Goal: Information Seeking & Learning: Check status

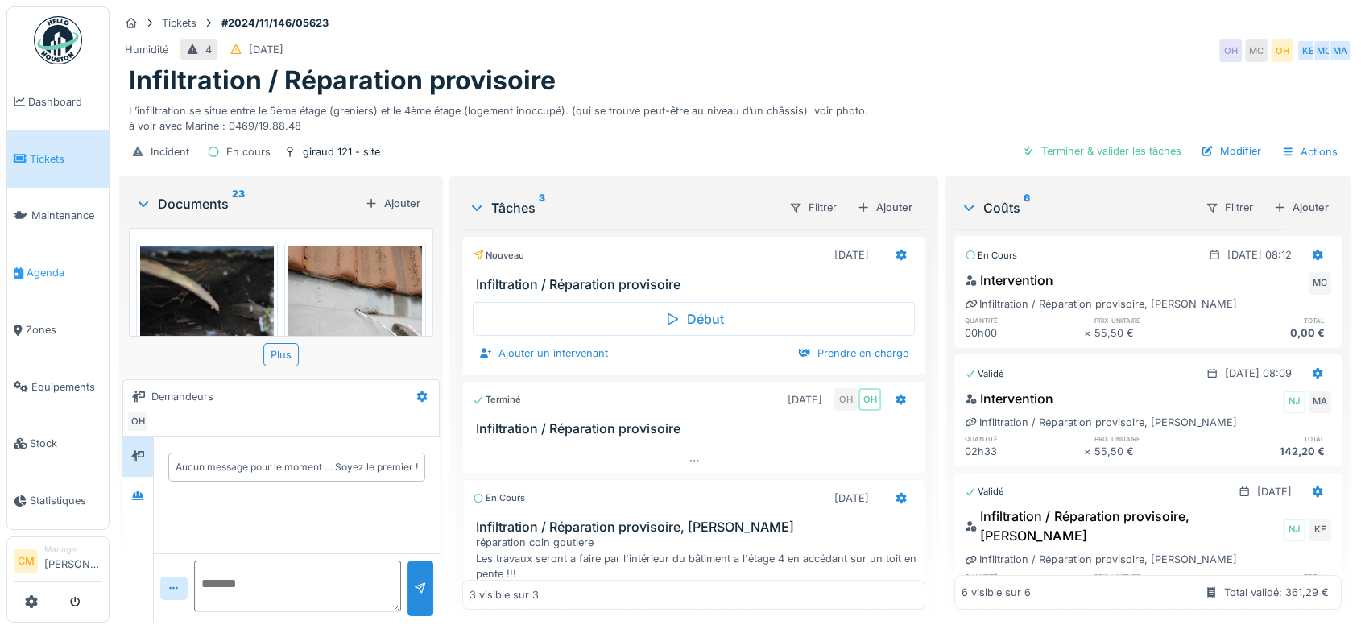
click at [36, 266] on span "Agenda" at bounding box center [65, 272] width 76 height 15
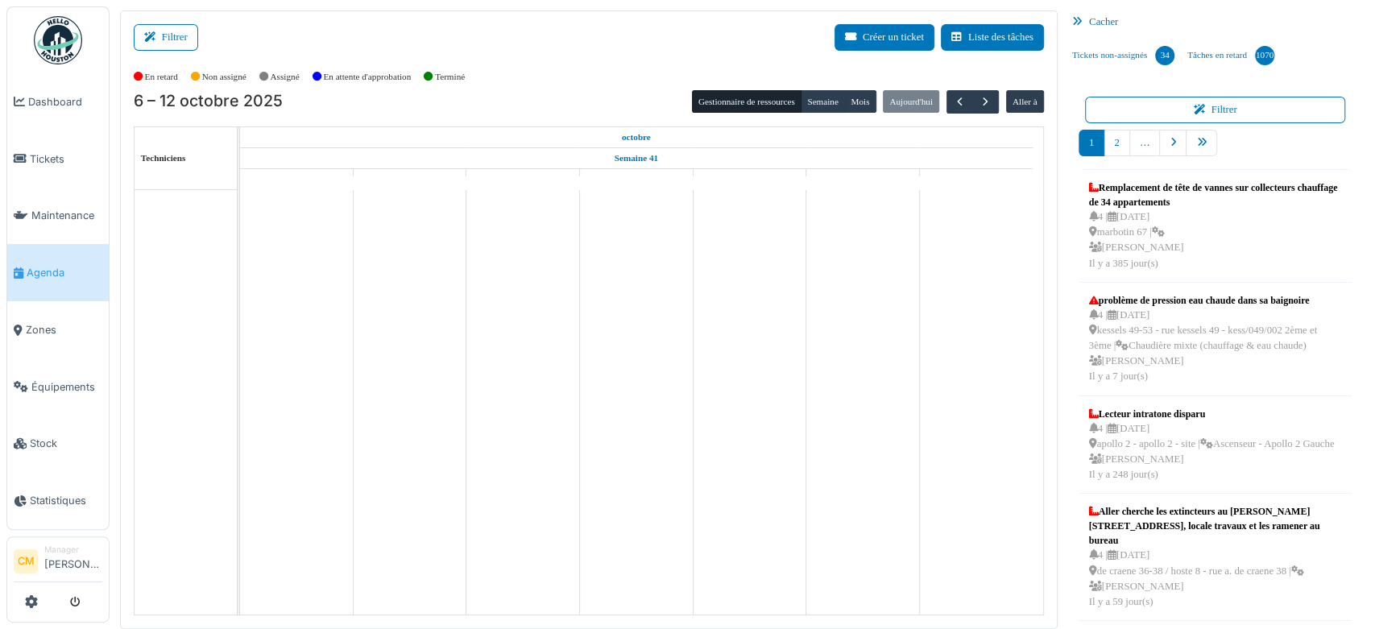
click at [174, 42] on button "Filtrer" at bounding box center [166, 37] width 64 height 27
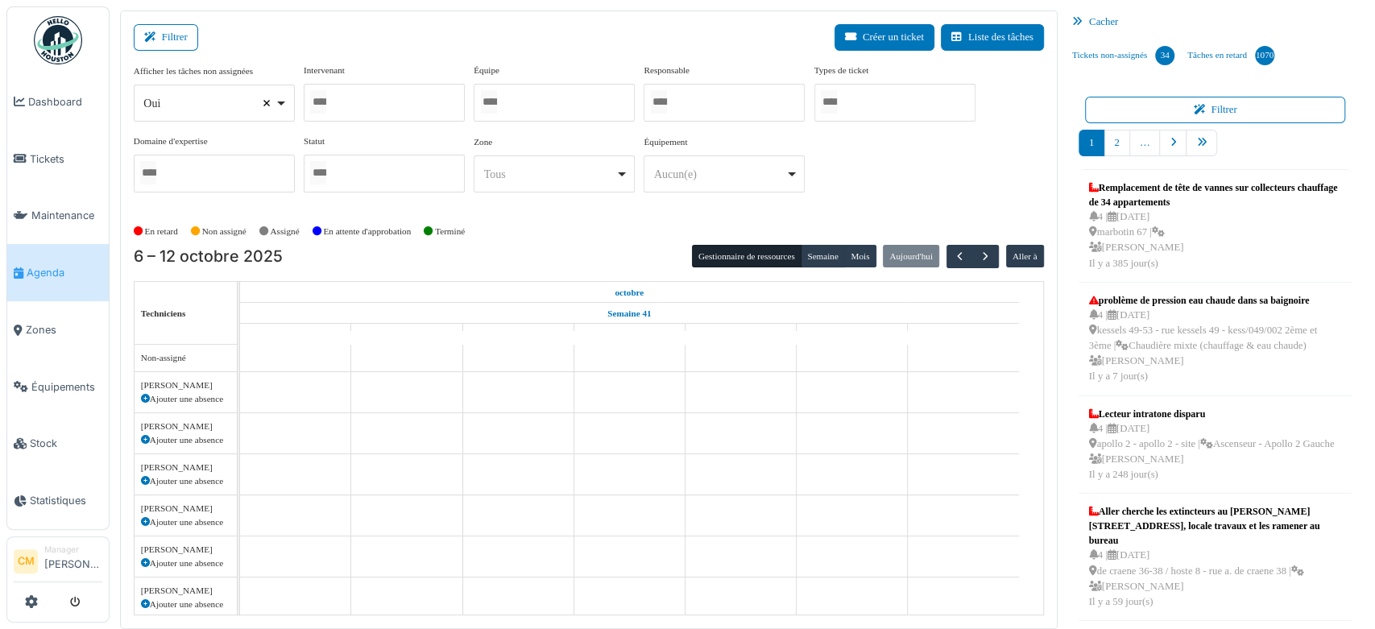
select select
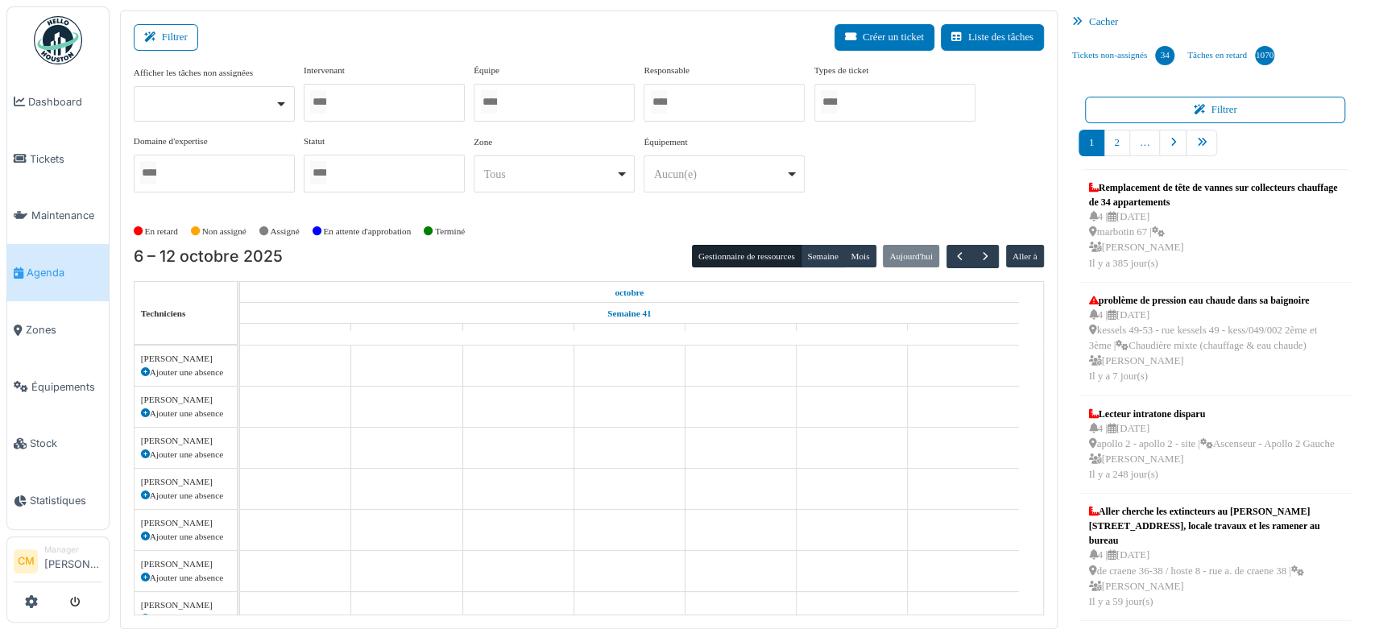
click at [527, 98] on div at bounding box center [554, 103] width 161 height 38
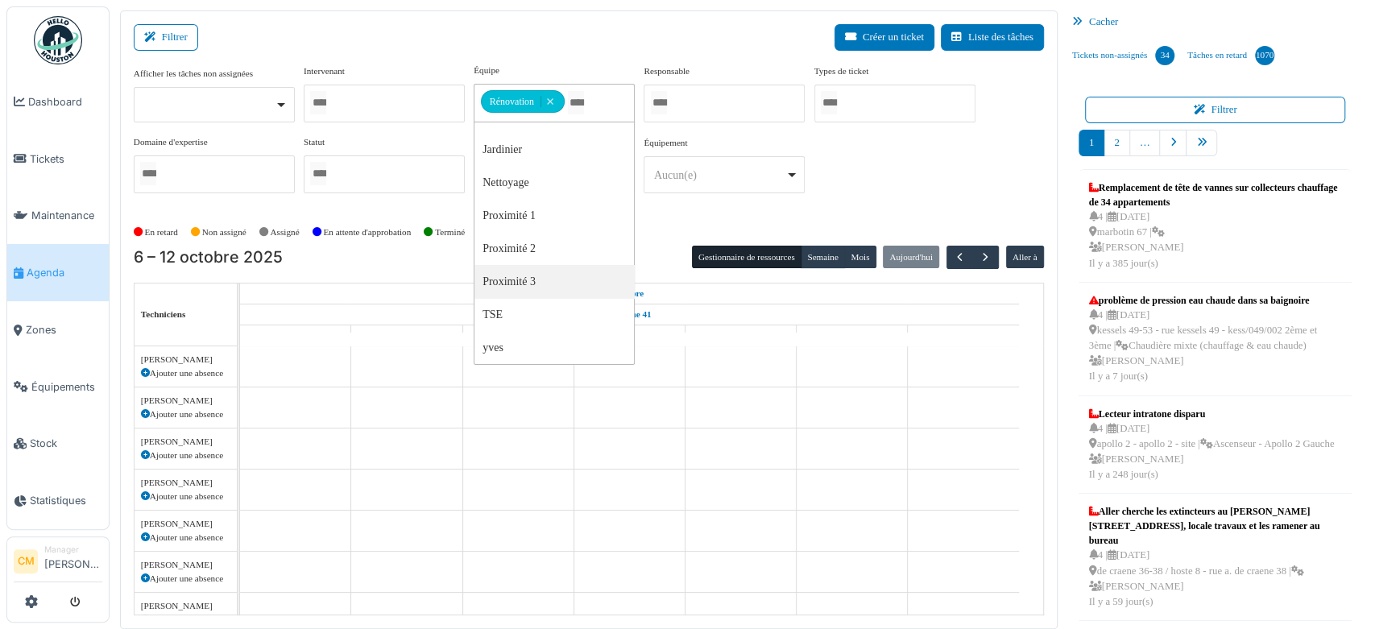
scroll to position [22, 0]
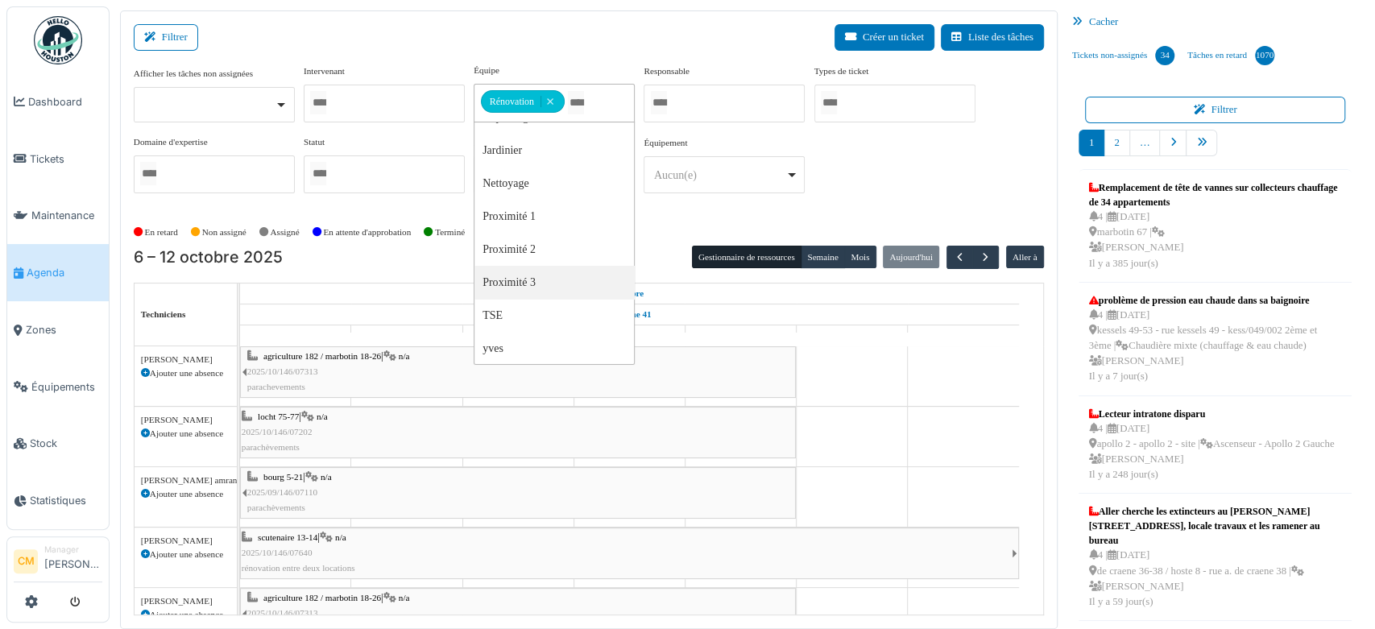
click at [296, 370] on span "2025/10/146/07313" at bounding box center [282, 372] width 71 height 10
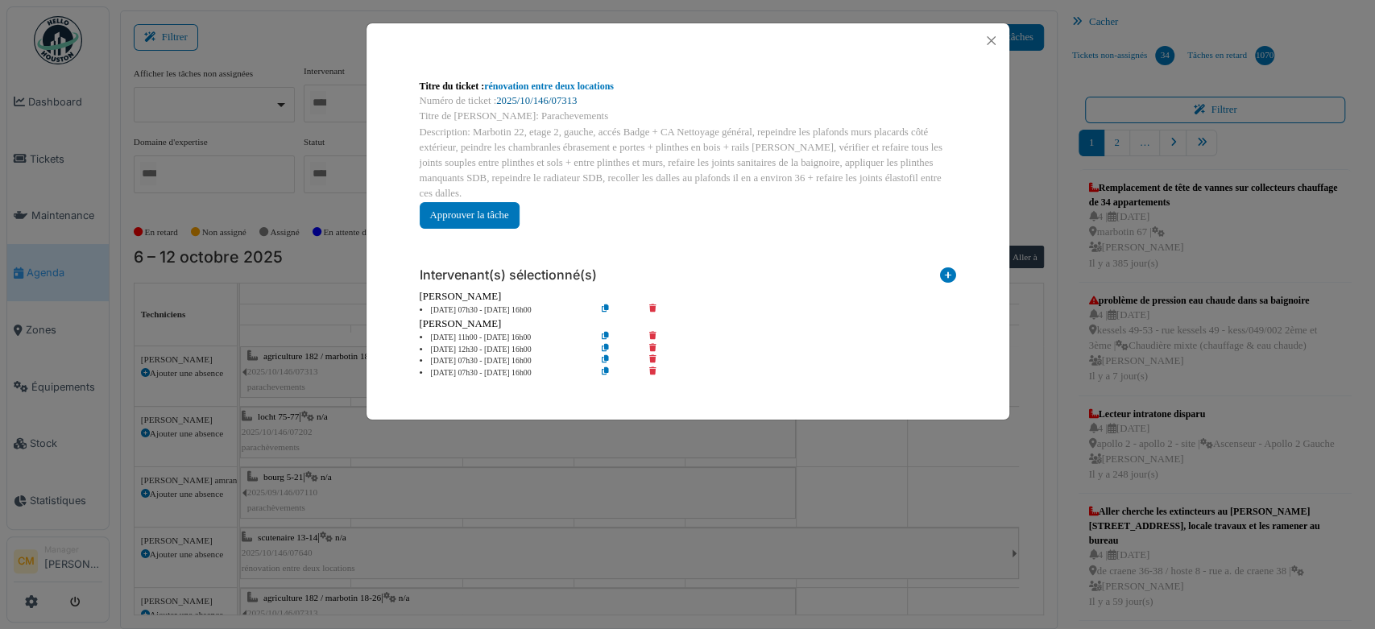
click at [521, 103] on link "2025/10/146/07313" at bounding box center [536, 100] width 81 height 11
click at [988, 37] on button "Close" at bounding box center [991, 41] width 22 height 22
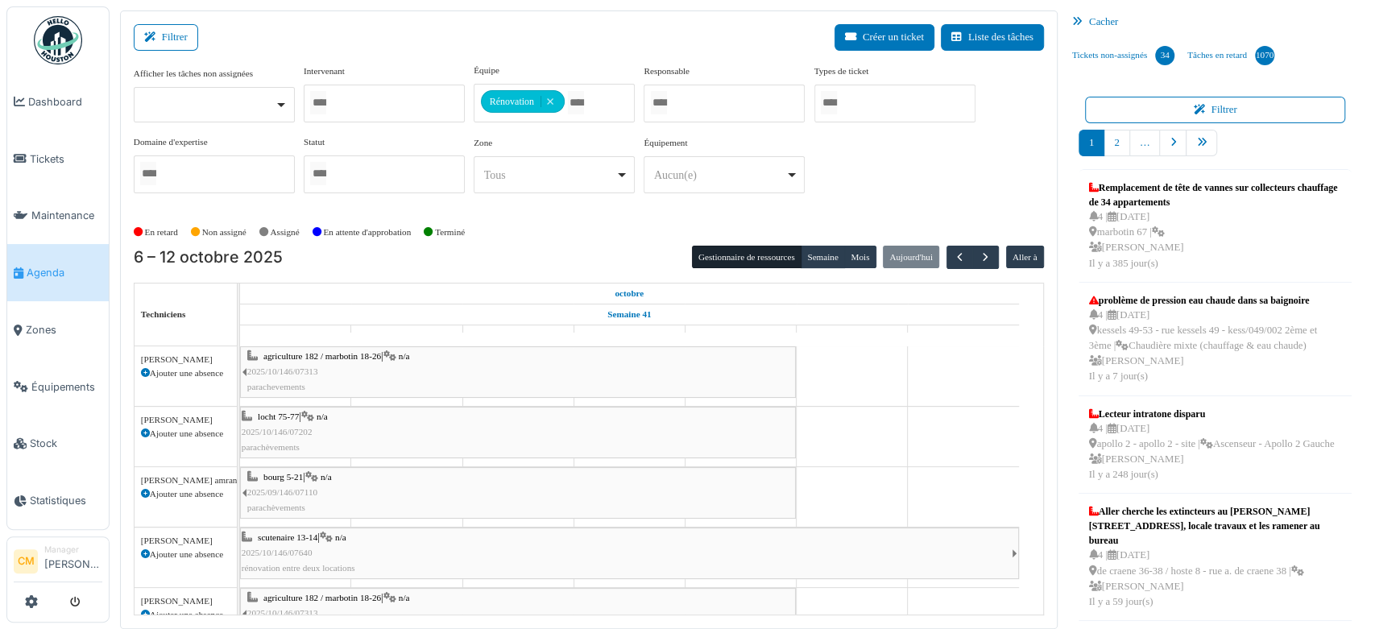
click at [274, 412] on span "locht 75-77" at bounding box center [278, 417] width 41 height 10
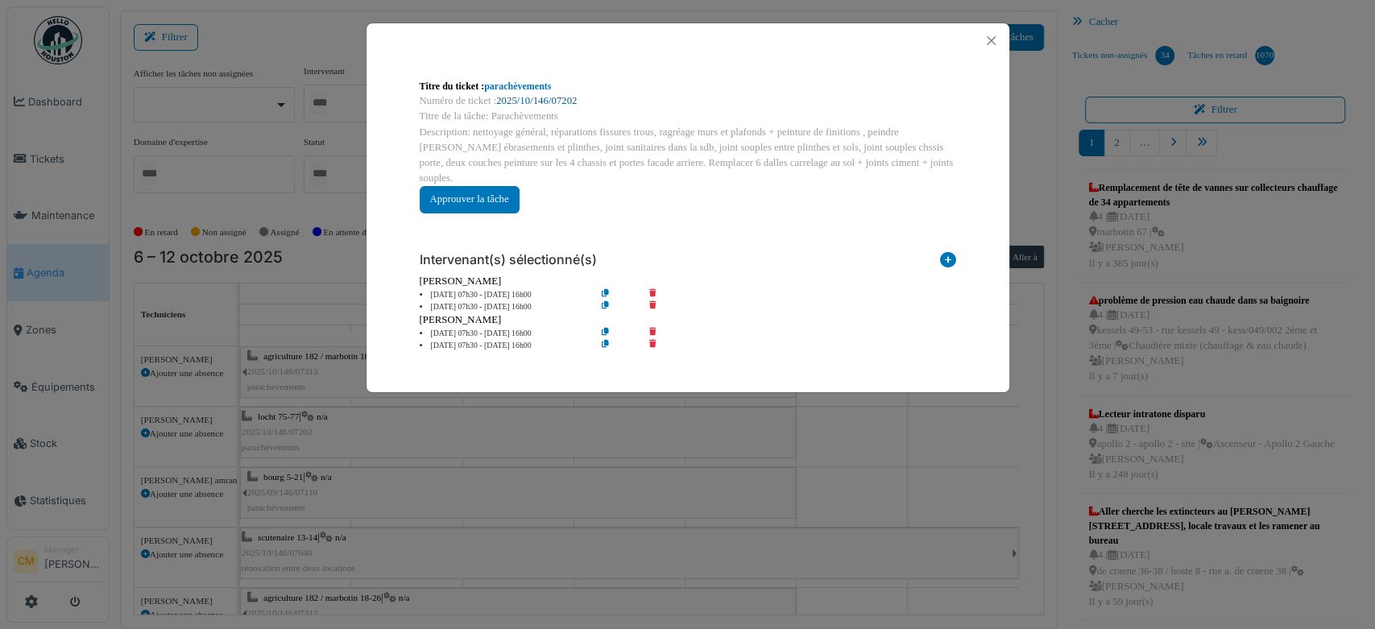
click at [537, 102] on link "2025/10/146/07202" at bounding box center [536, 100] width 81 height 11
click at [997, 37] on button "Close" at bounding box center [991, 41] width 22 height 22
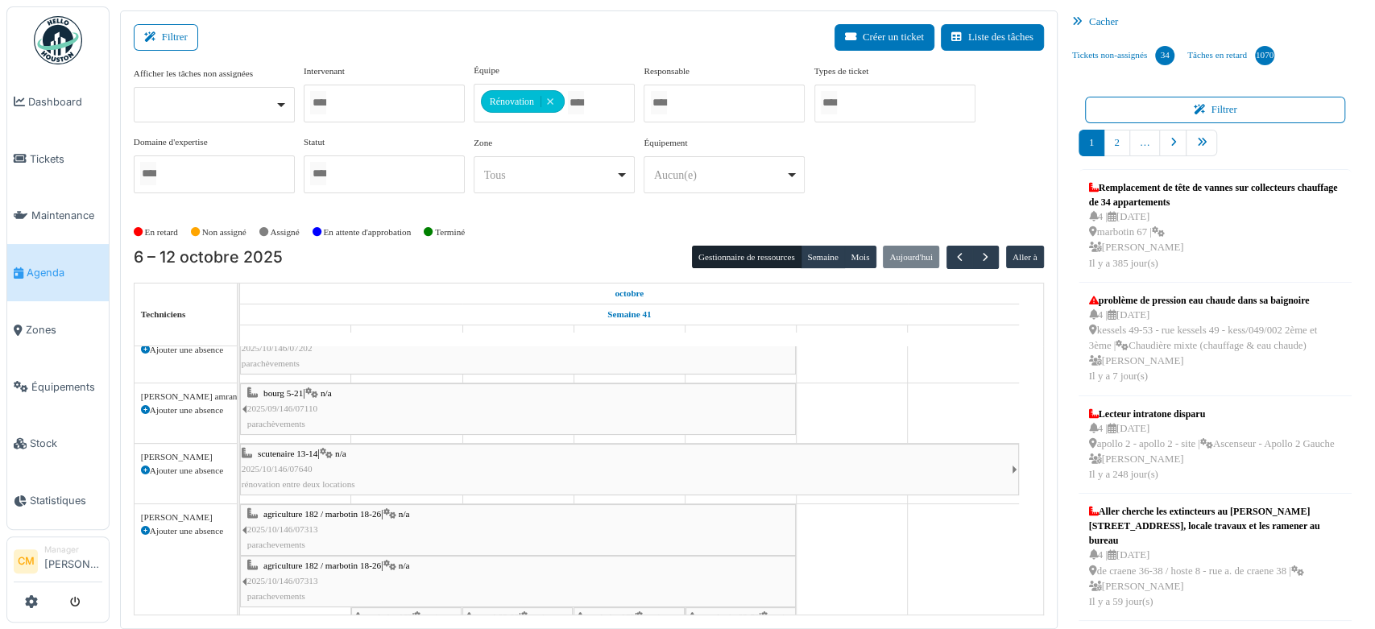
scroll to position [179, 0]
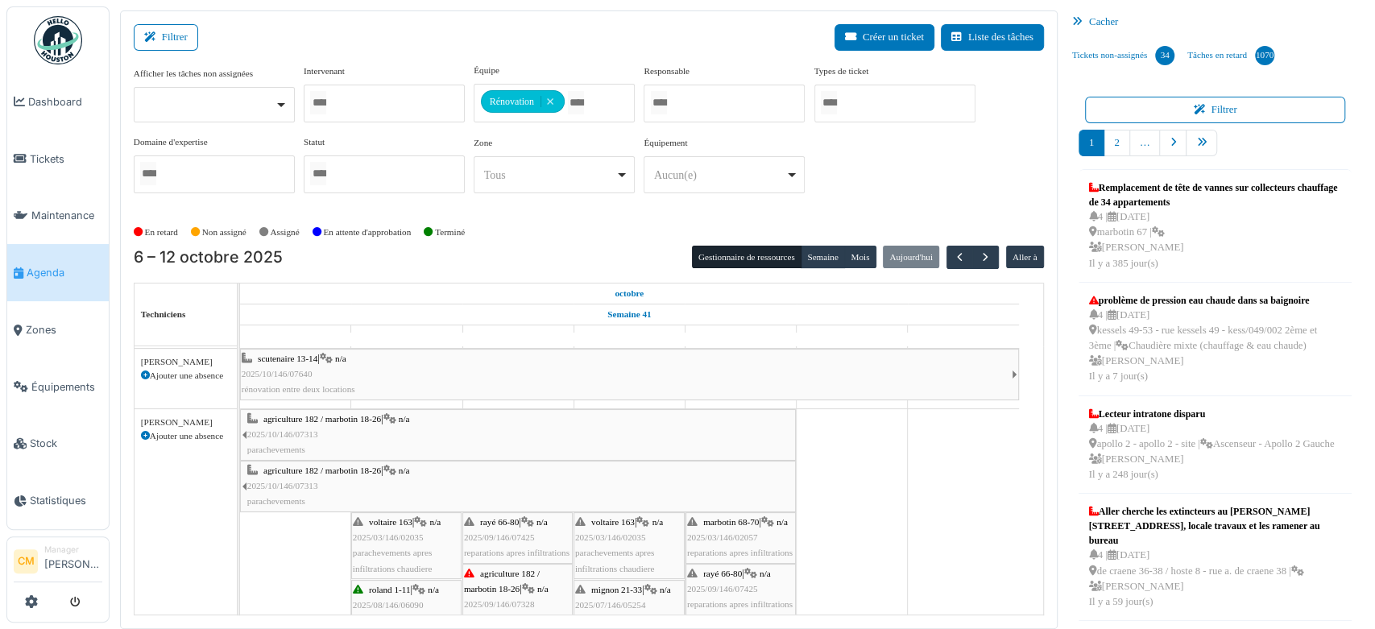
click at [283, 369] on span "2025/10/146/07640" at bounding box center [277, 374] width 71 height 10
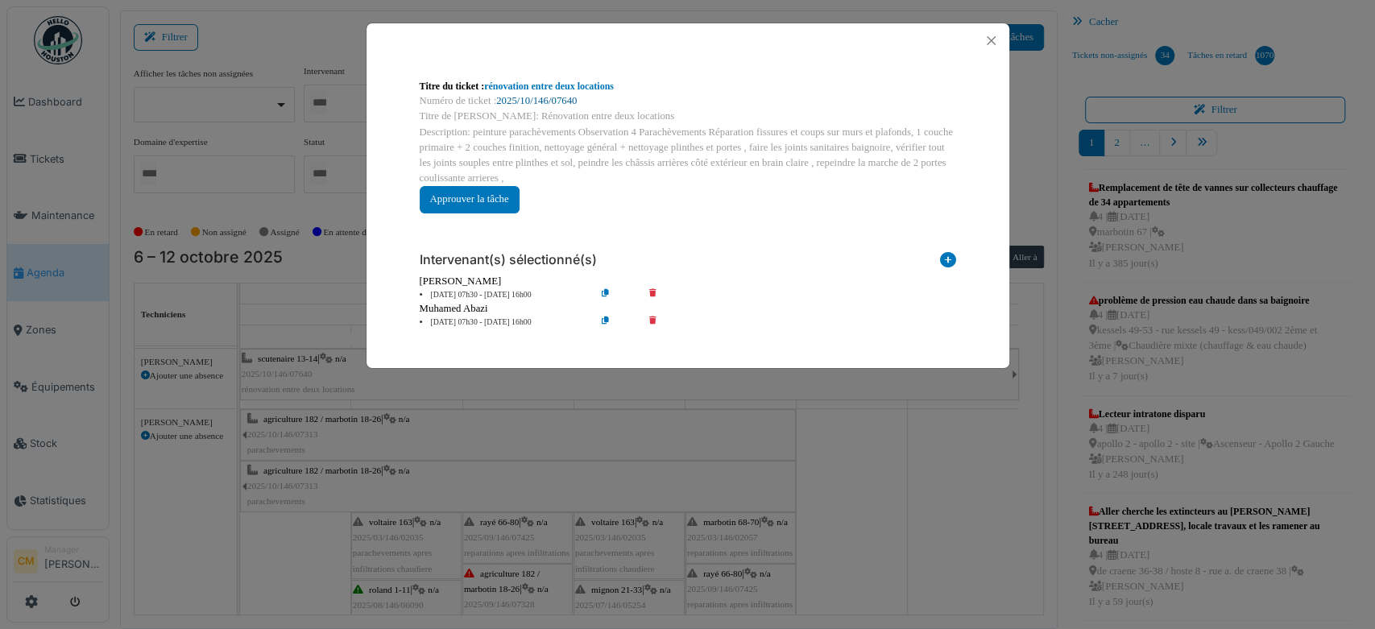
click at [536, 96] on link "2025/10/146/07640" at bounding box center [536, 100] width 81 height 11
click at [993, 45] on button "Close" at bounding box center [991, 41] width 22 height 22
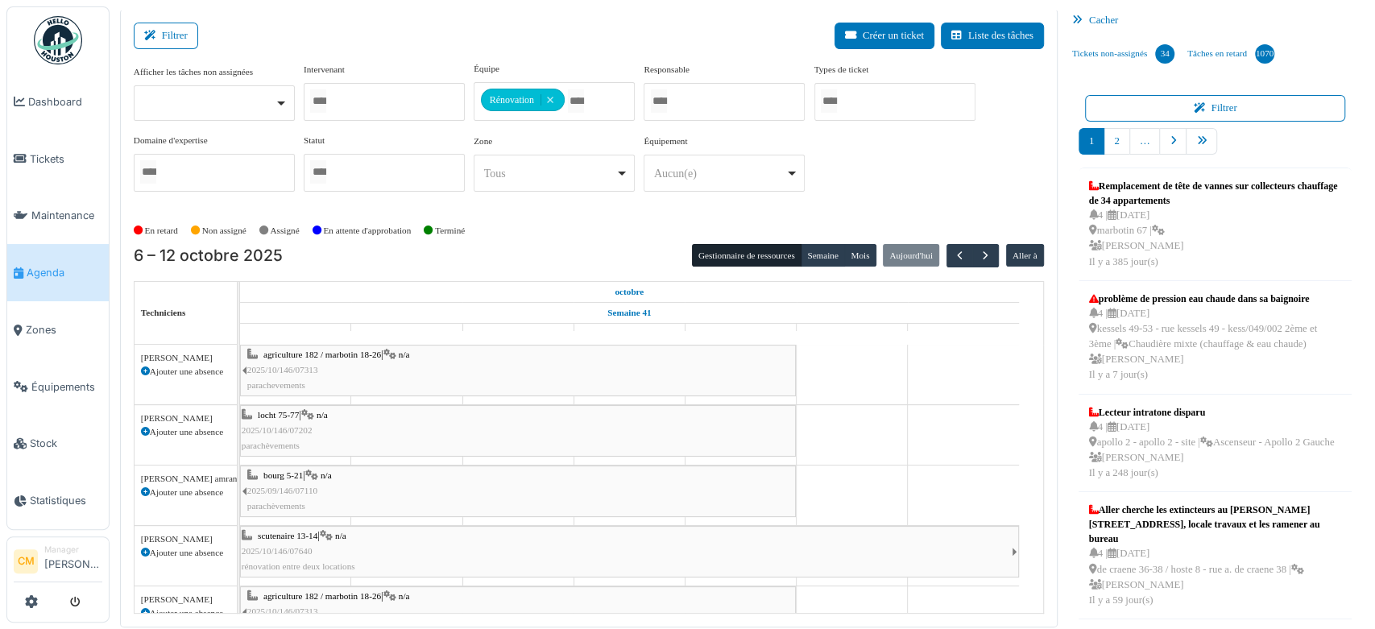
scroll to position [0, 0]
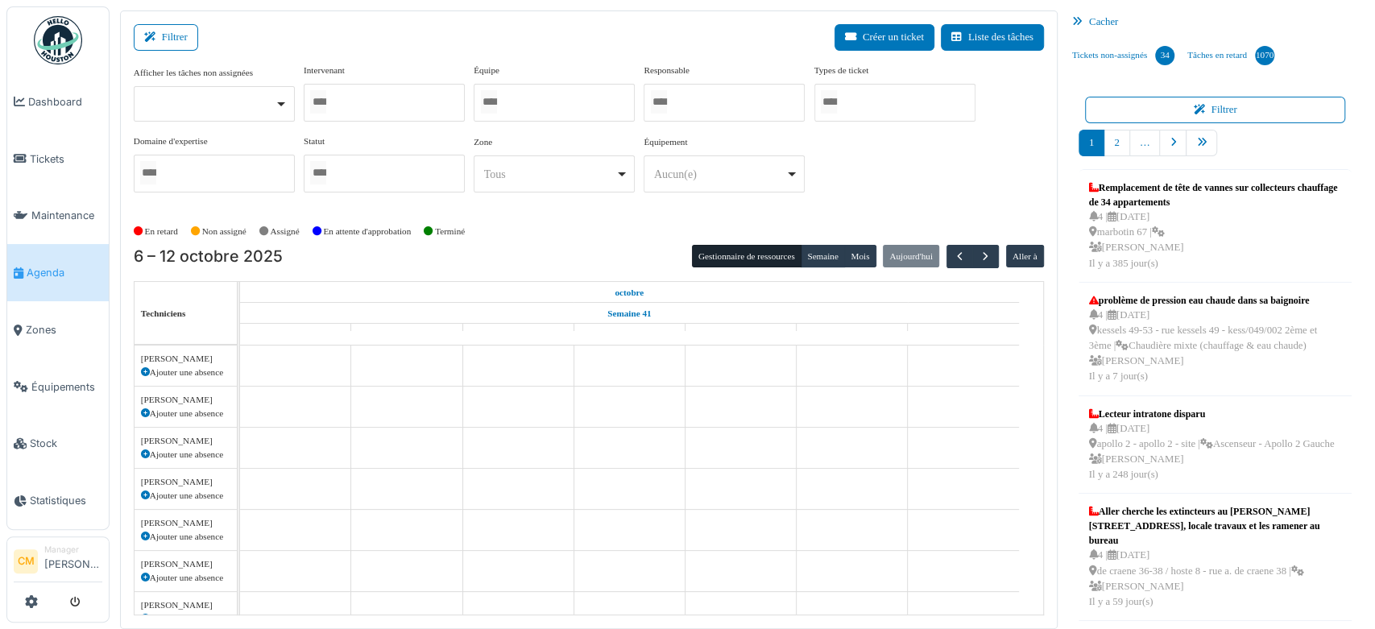
click at [367, 95] on div at bounding box center [384, 103] width 161 height 38
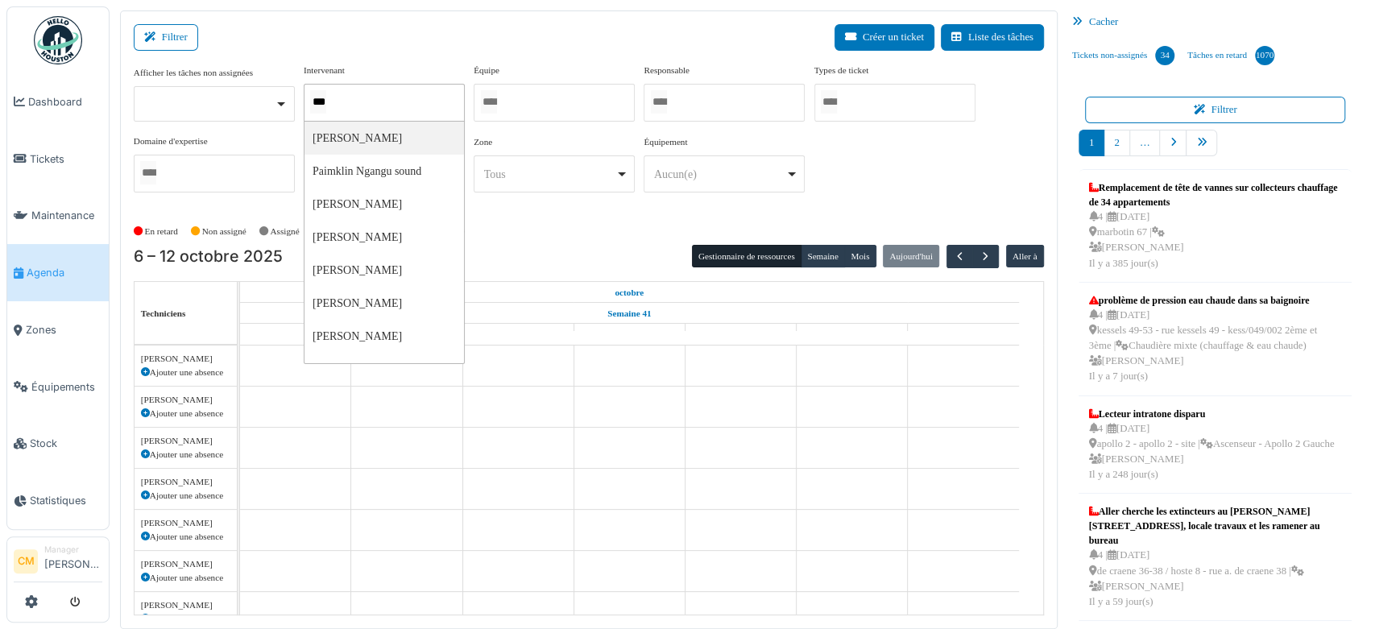
type input "****"
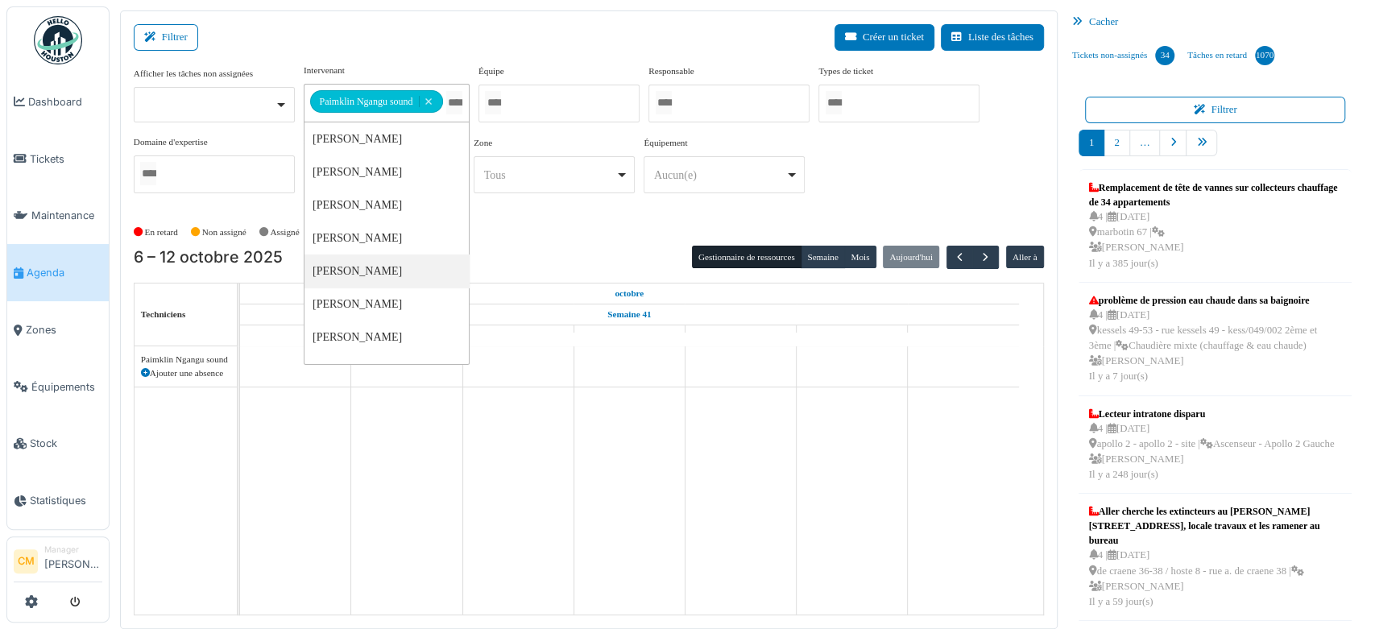
click at [563, 220] on div "En retard Non assigné Assigné En attente d'approbation Terminé" at bounding box center [589, 232] width 910 height 27
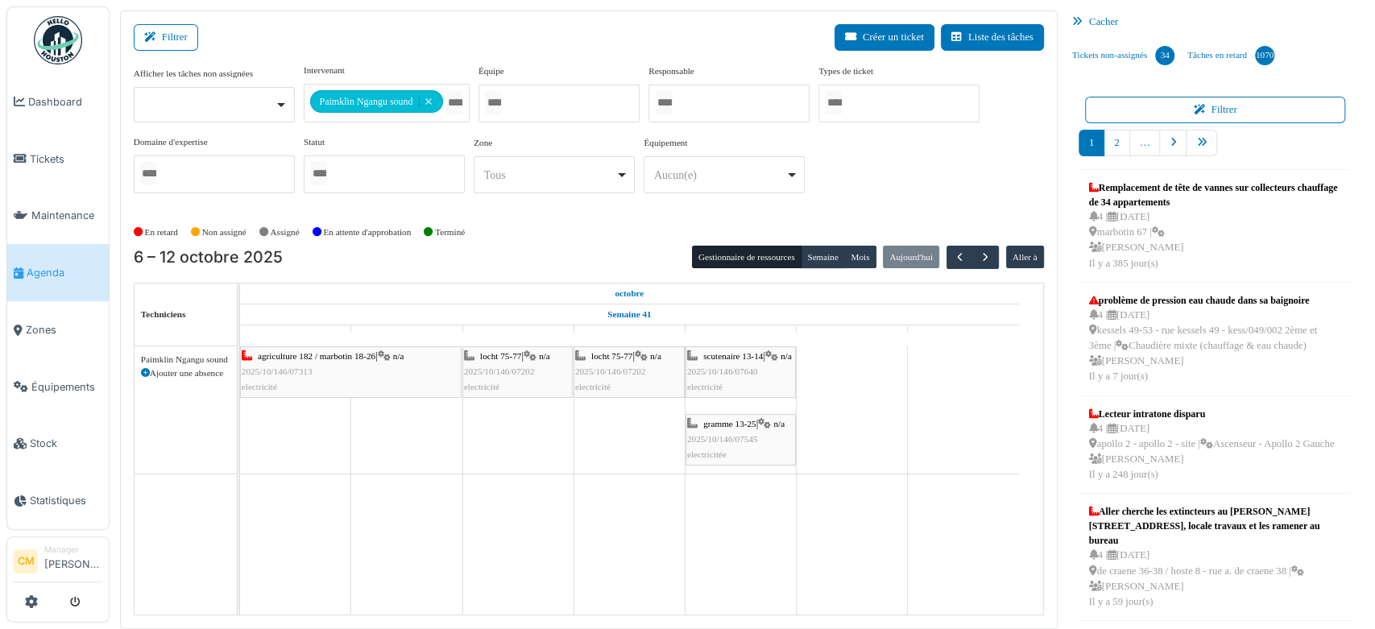
click at [293, 371] on span "2025/10/146/07313" at bounding box center [277, 372] width 71 height 10
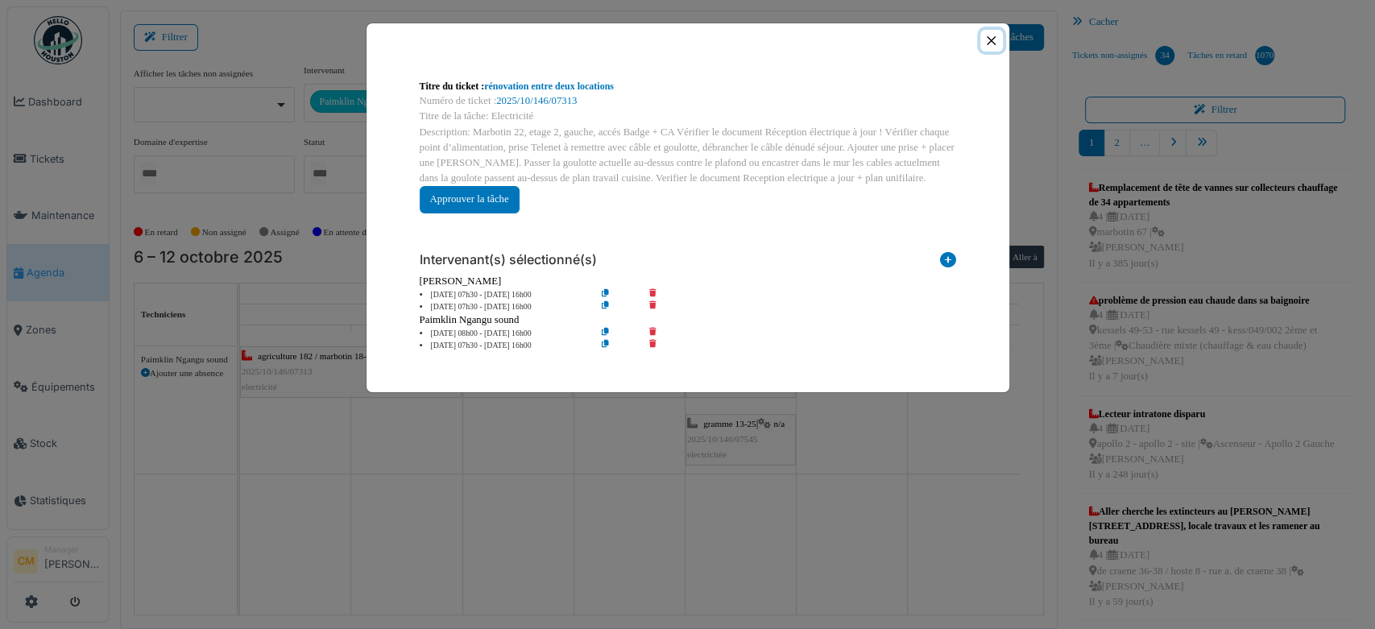
click at [989, 38] on button "Close" at bounding box center [991, 41] width 22 height 22
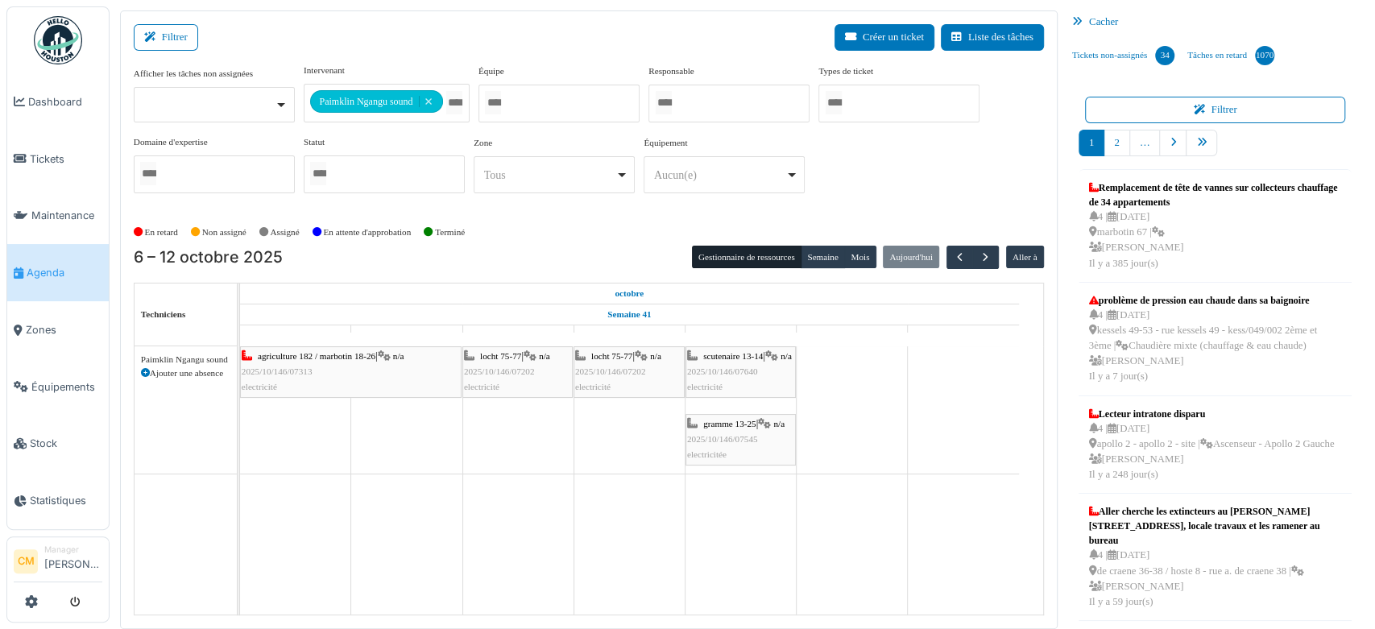
click at [306, 363] on div "agriculture 182 / marbotin 18-26 | n/a 2025/10/146/07313 electricité" at bounding box center [351, 372] width 218 height 47
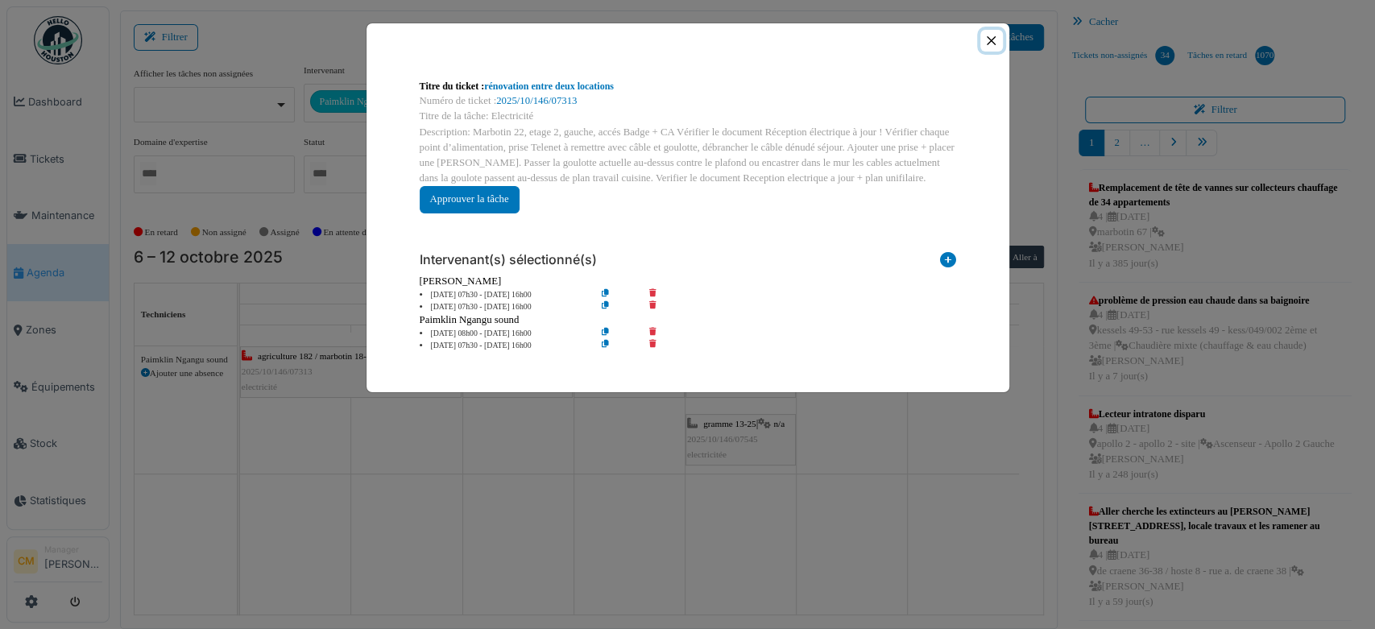
click at [990, 39] on button "Close" at bounding box center [991, 41] width 22 height 22
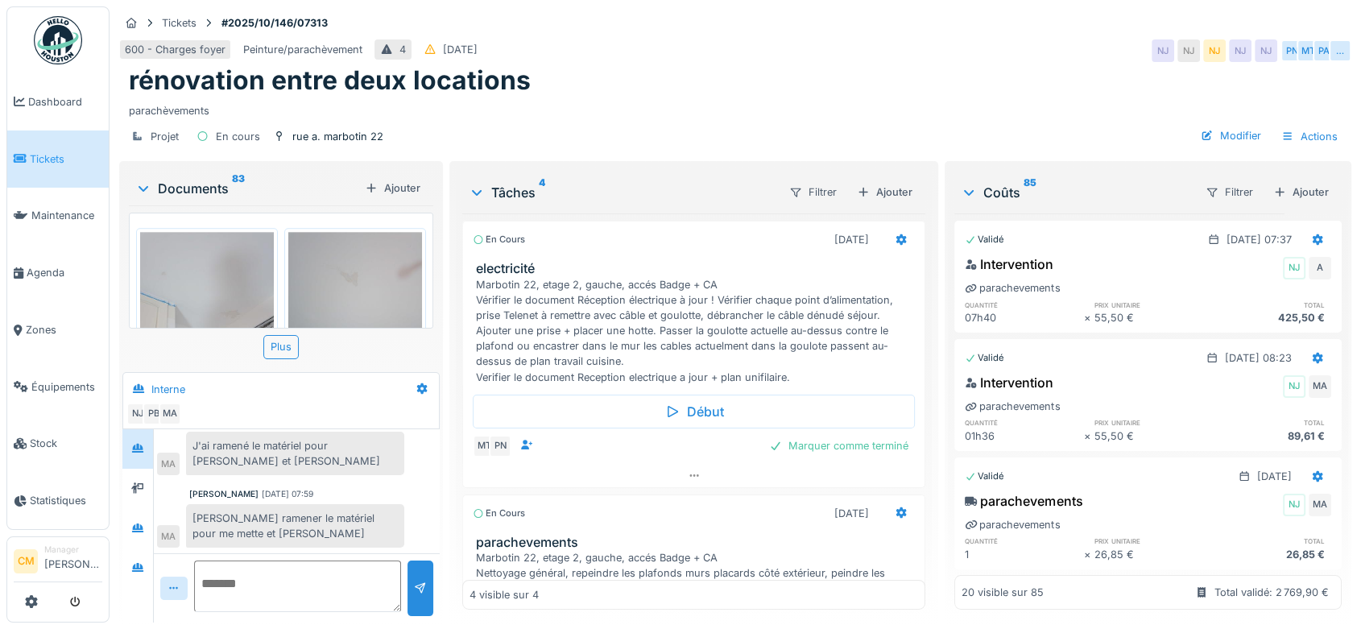
scroll to position [13, 0]
click at [284, 339] on div "Plus" at bounding box center [280, 346] width 35 height 23
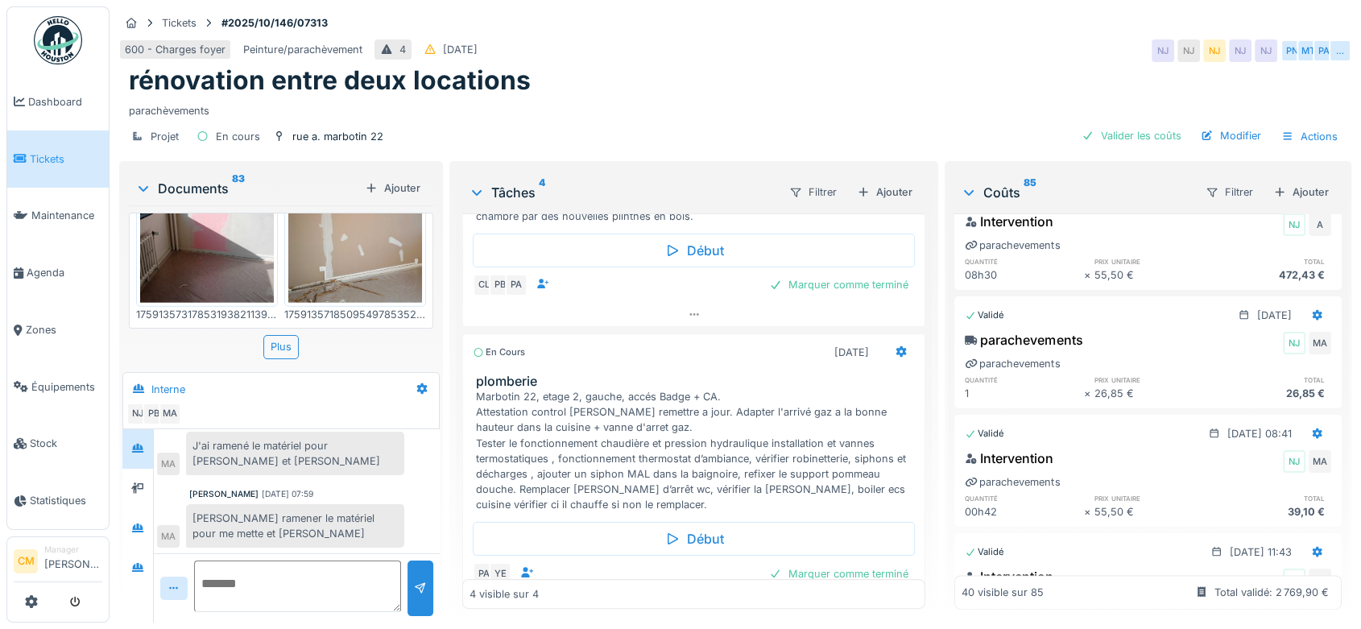
scroll to position [657, 0]
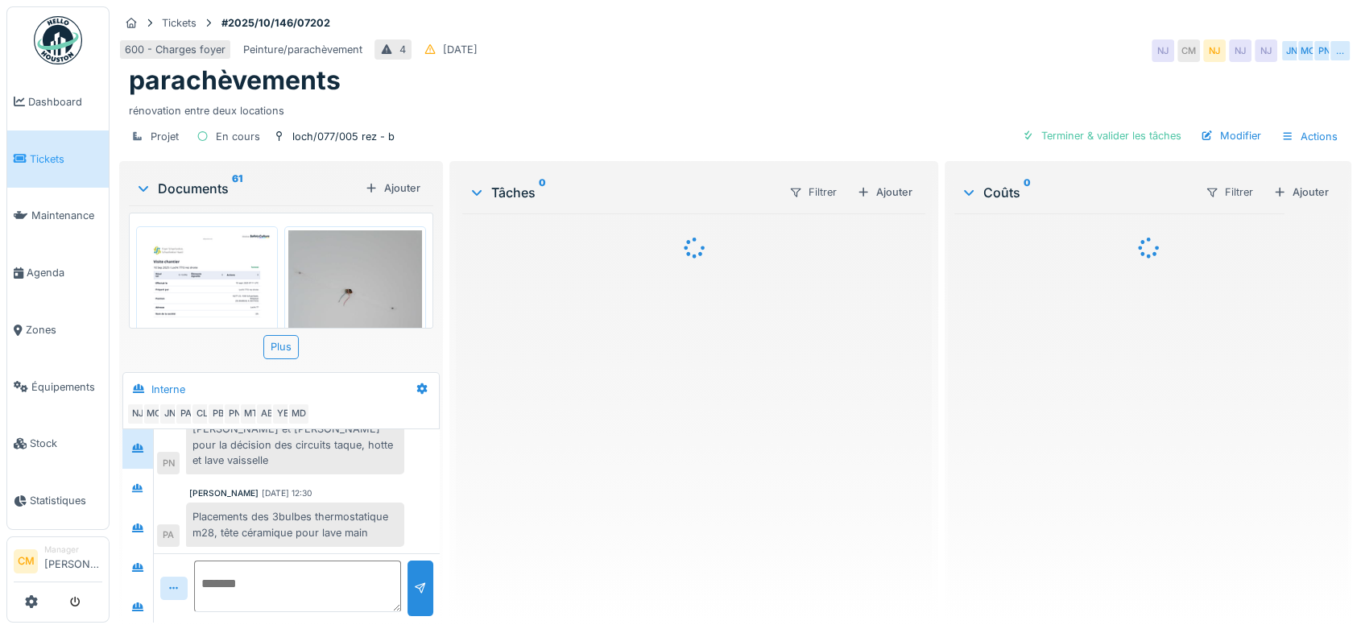
scroll to position [304, 0]
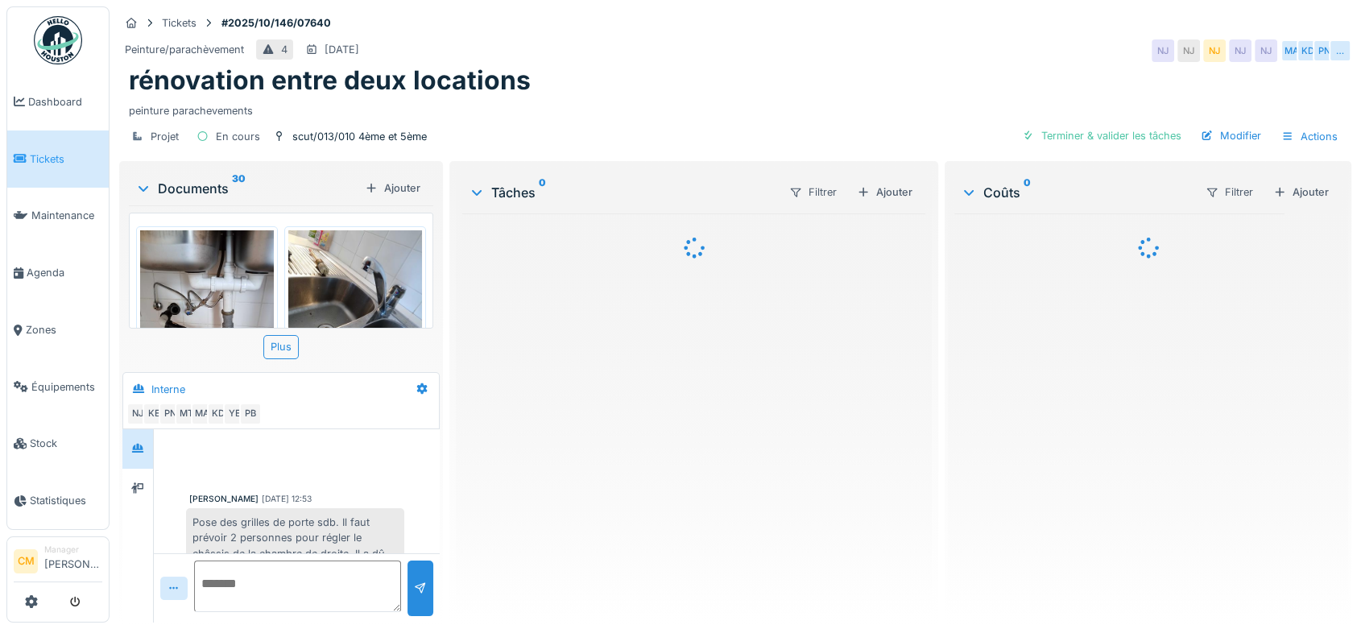
scroll to position [454, 0]
